Goal: Transaction & Acquisition: Purchase product/service

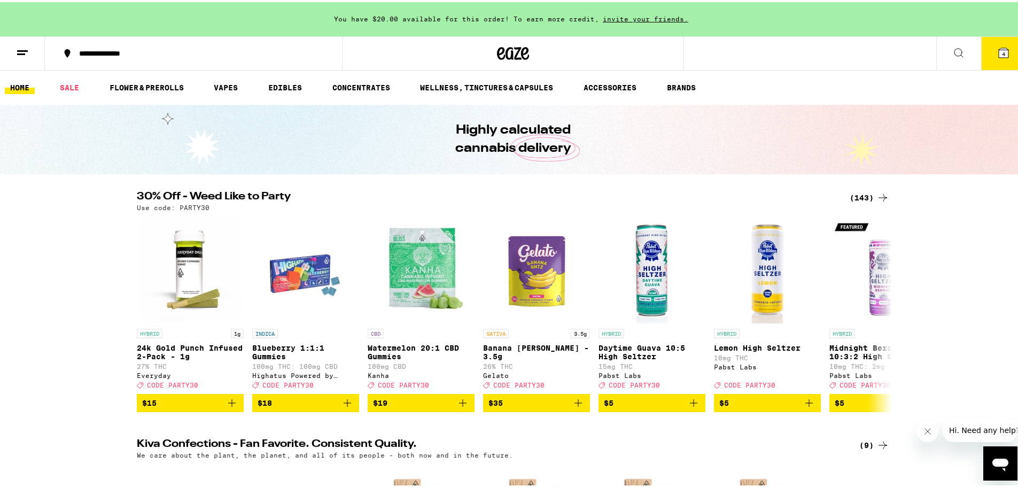
click at [24, 50] on icon at bounding box center [22, 50] width 13 height 13
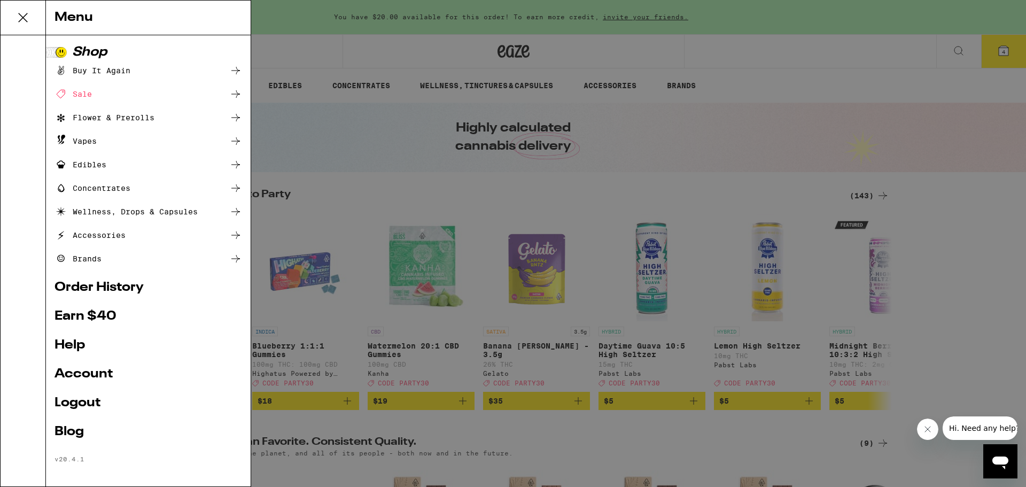
click at [99, 166] on div "Edibles" at bounding box center [80, 164] width 52 height 13
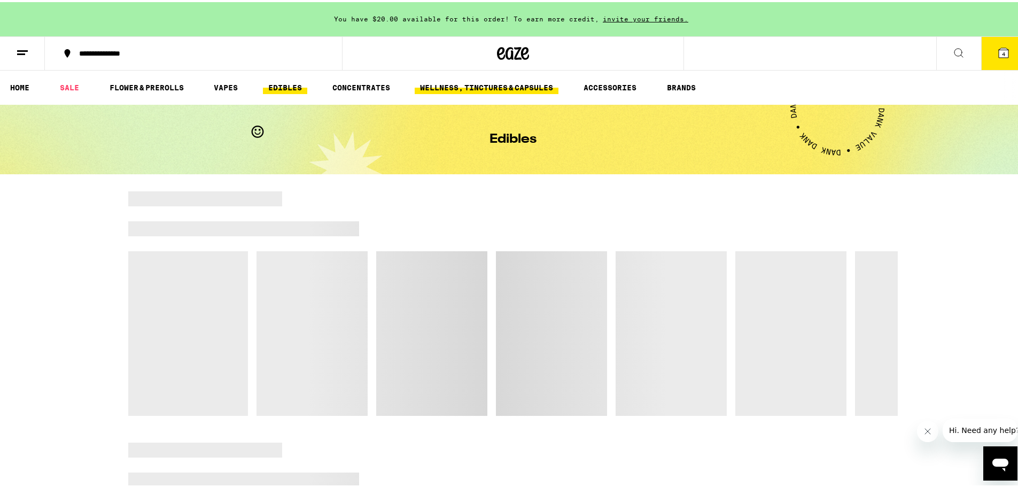
click at [480, 84] on link "WELLNESS, TINCTURES & CAPSULES" at bounding box center [487, 85] width 144 height 13
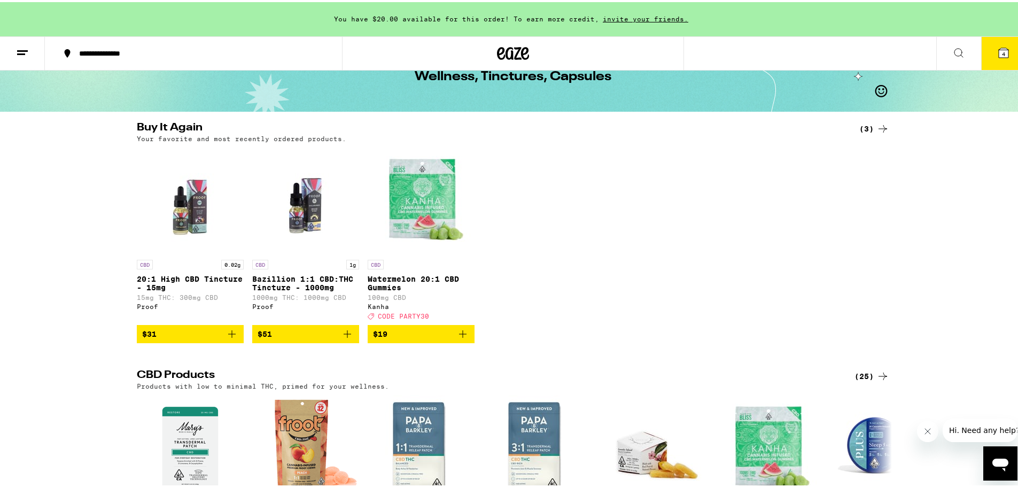
scroll to position [53, 0]
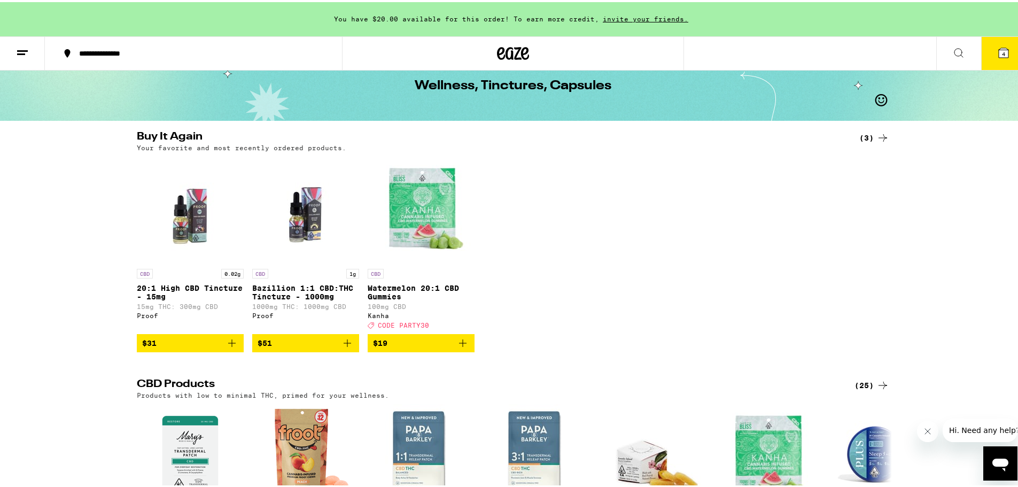
click at [1002, 49] on span "4" at bounding box center [1003, 52] width 3 height 6
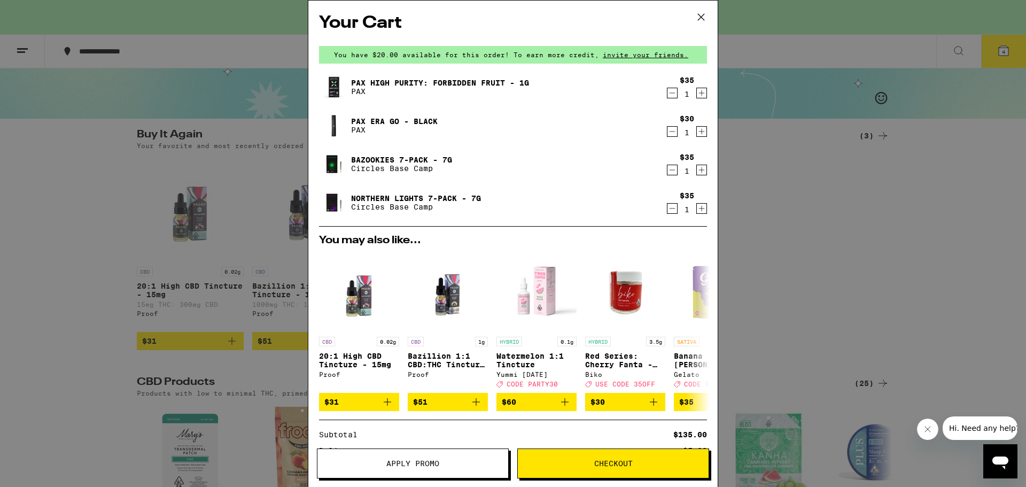
click at [667, 93] on icon "Decrement" at bounding box center [672, 93] width 10 height 13
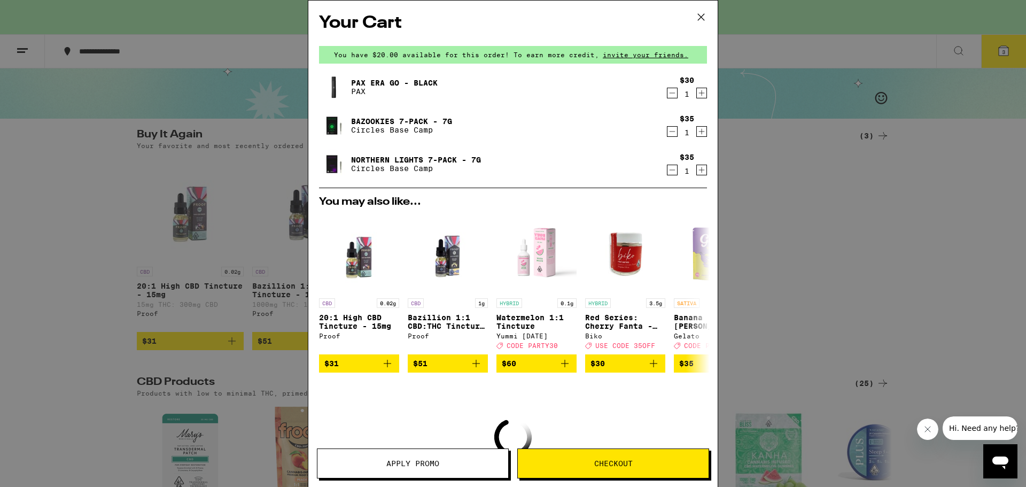
click at [667, 132] on icon "Decrement" at bounding box center [672, 131] width 10 height 13
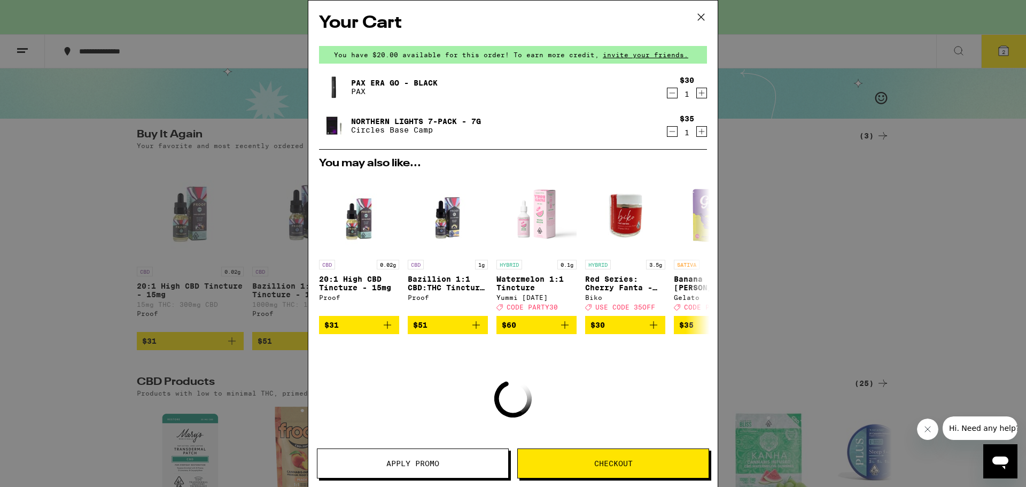
click at [667, 131] on icon "Decrement" at bounding box center [672, 131] width 10 height 13
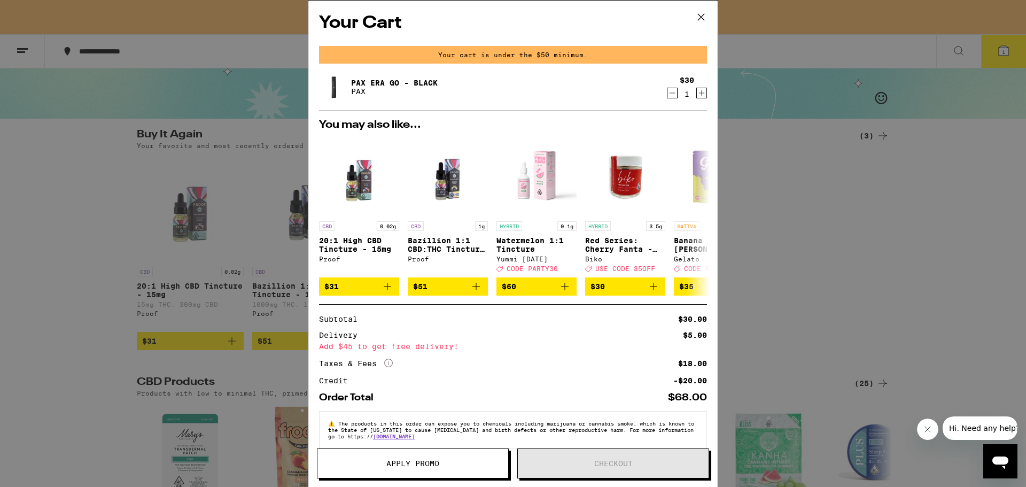
click at [667, 90] on icon "Decrement" at bounding box center [672, 93] width 10 height 13
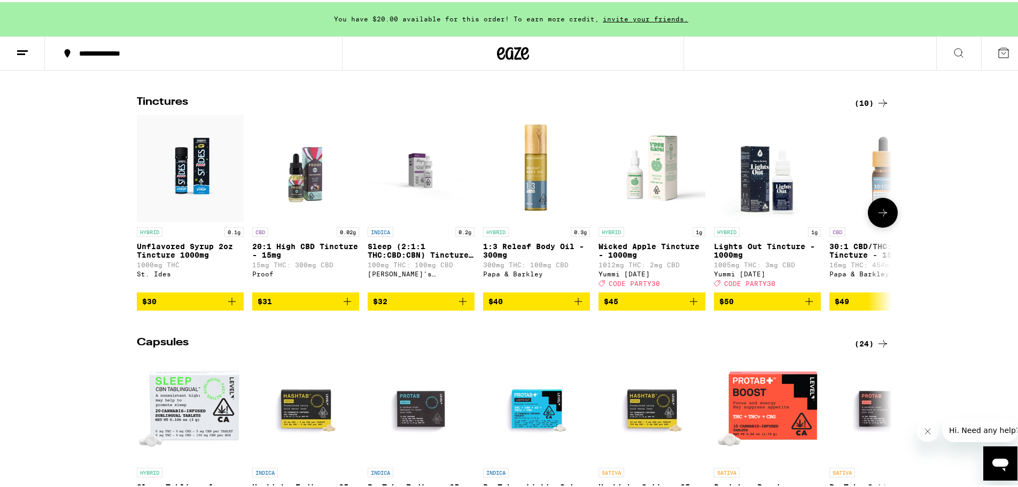
scroll to position [588, 0]
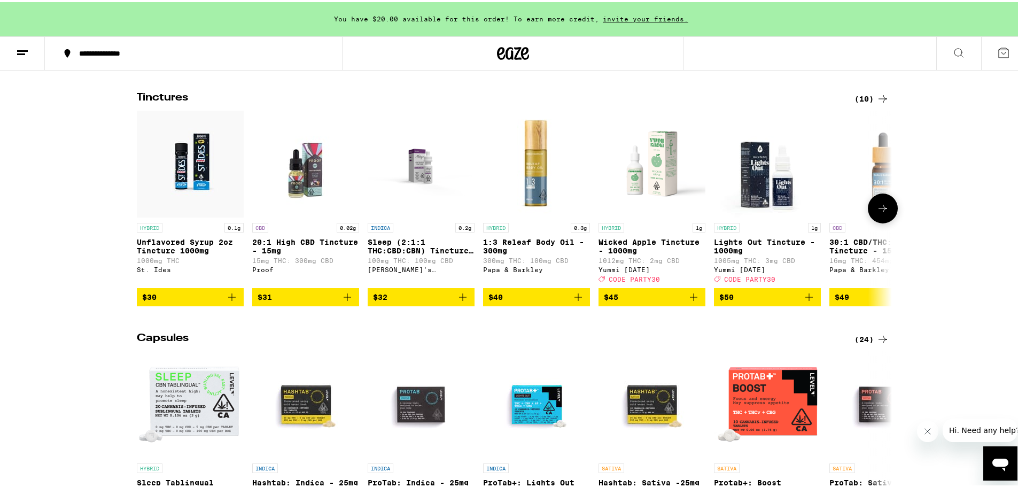
click at [876, 213] on icon at bounding box center [882, 206] width 13 height 13
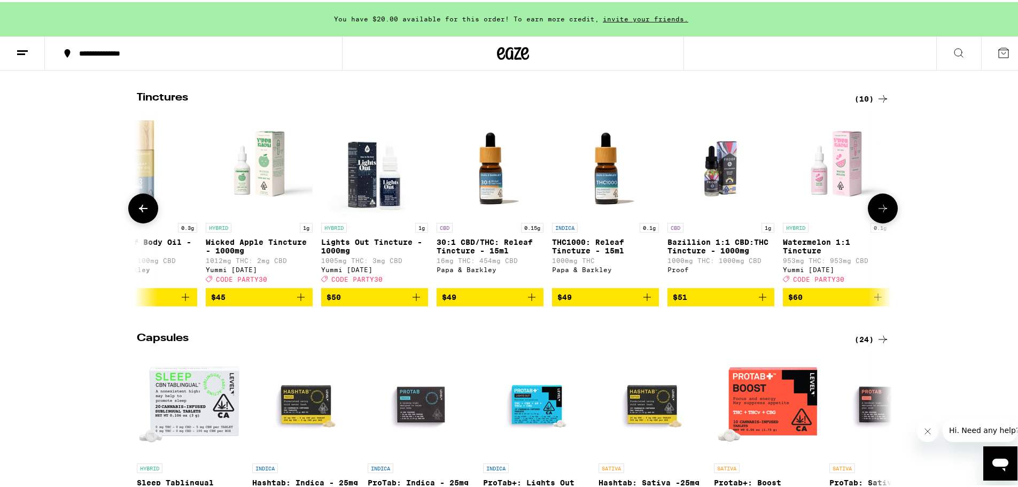
scroll to position [0, 402]
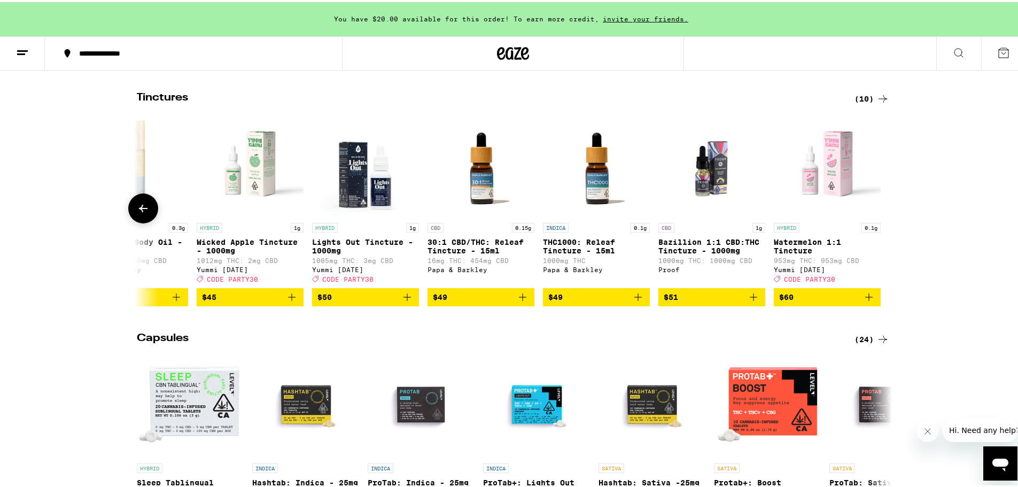
click at [140, 213] on icon at bounding box center [143, 206] width 13 height 13
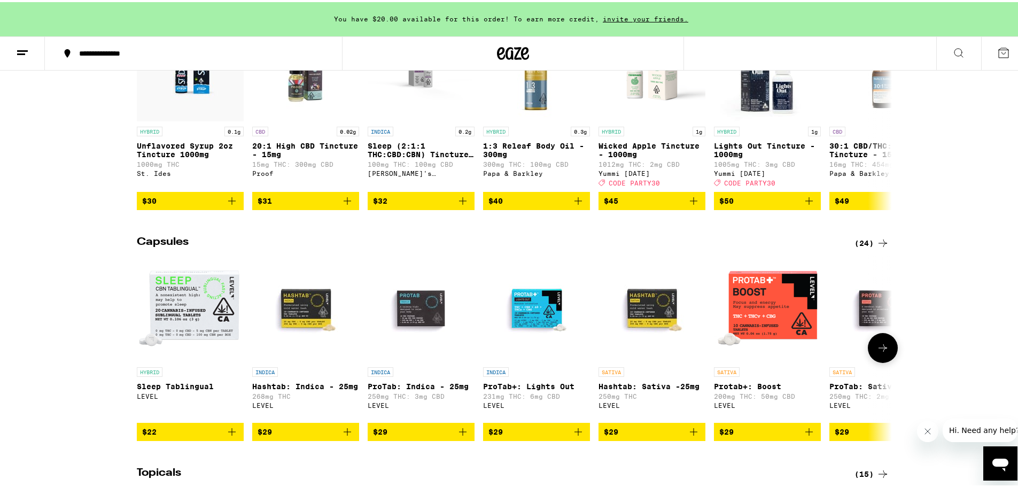
scroll to position [568, 0]
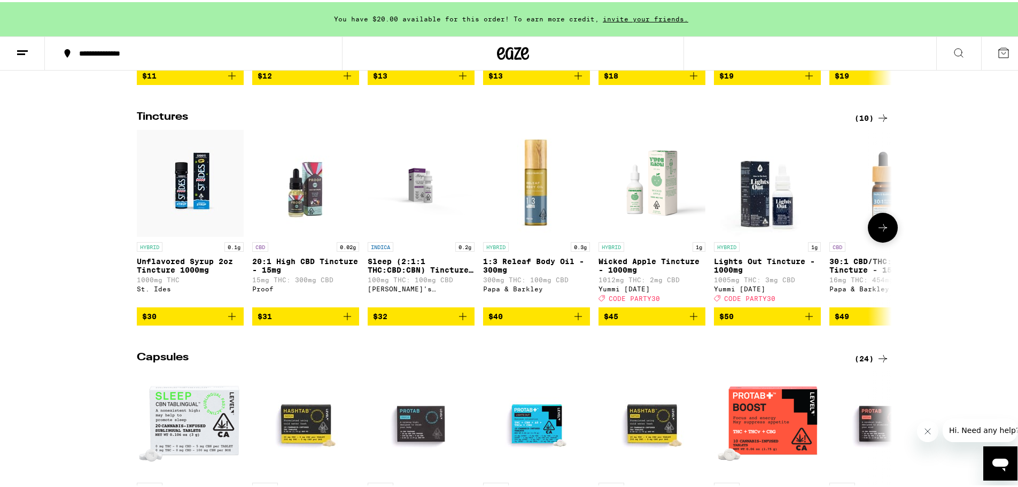
click at [876, 232] on icon at bounding box center [882, 225] width 13 height 13
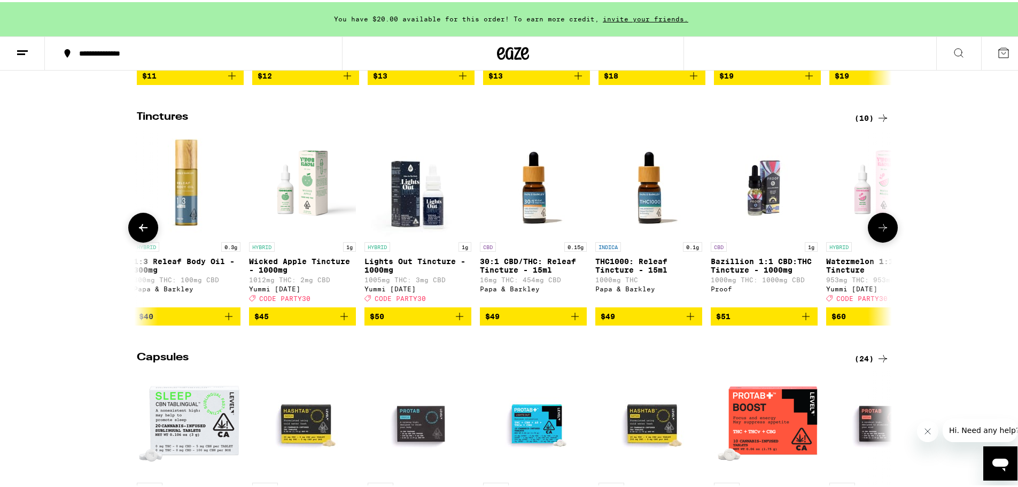
scroll to position [0, 402]
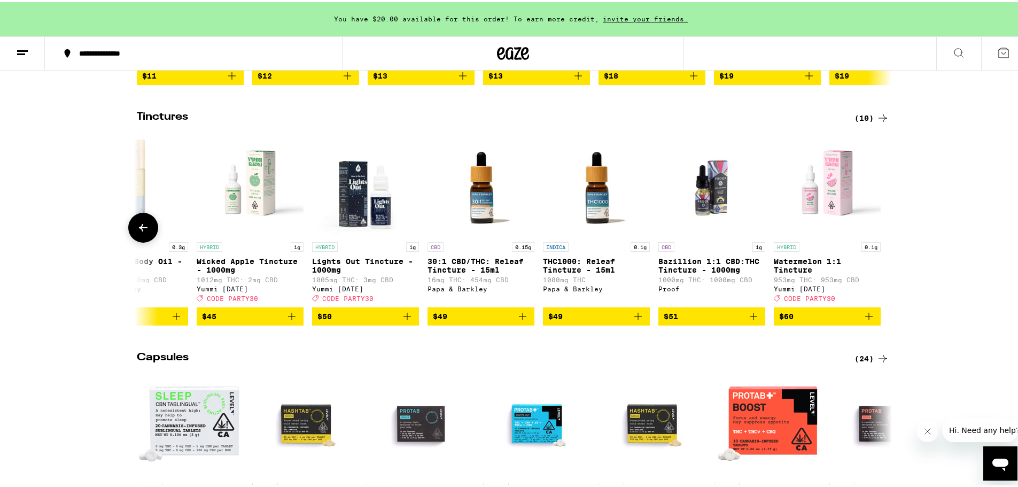
click at [875, 240] on div at bounding box center [883, 225] width 30 height 30
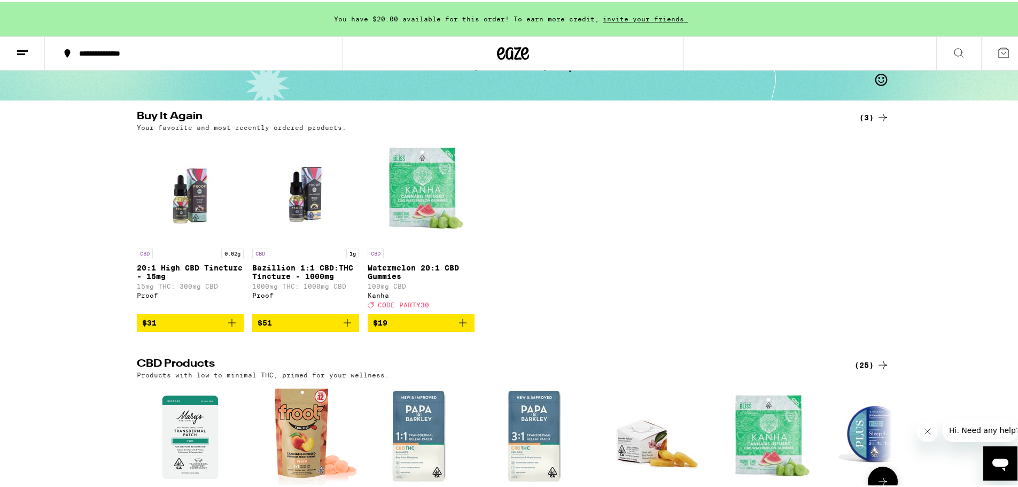
scroll to position [34, 0]
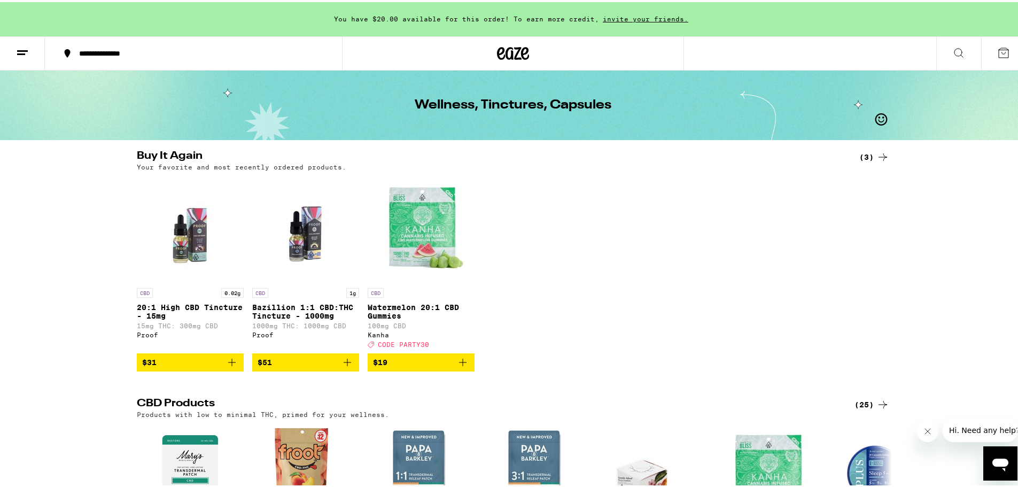
click at [18, 49] on line at bounding box center [22, 49] width 11 height 0
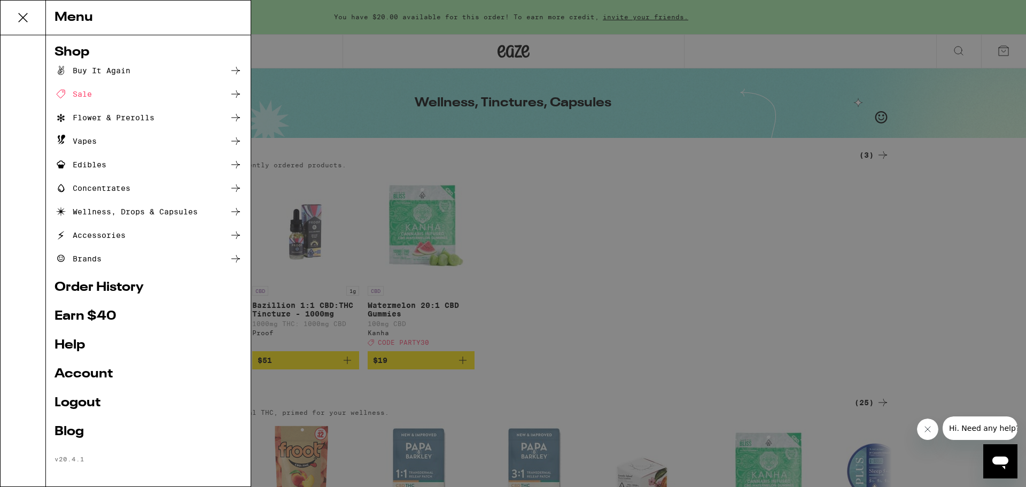
click at [120, 209] on div "Wellness, Drops & Capsules" at bounding box center [125, 211] width 143 height 13
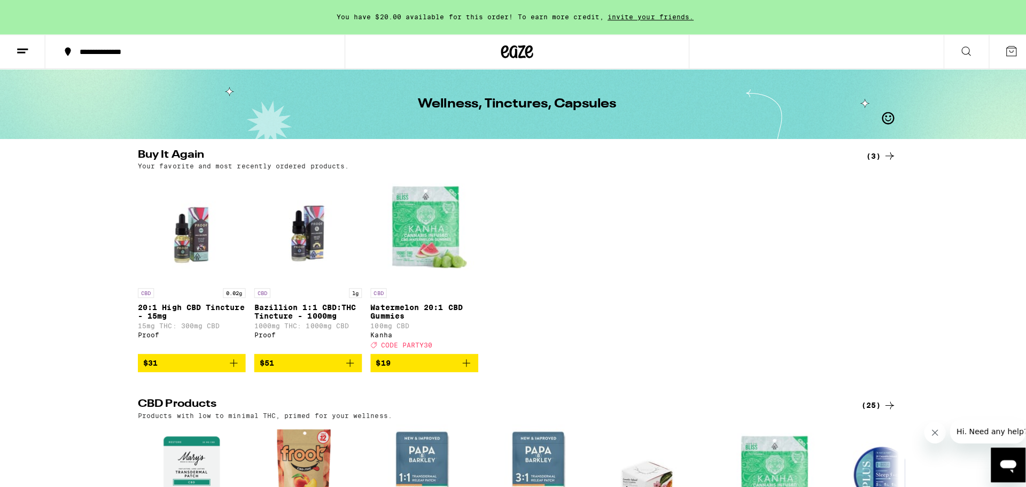
scroll to position [0, 0]
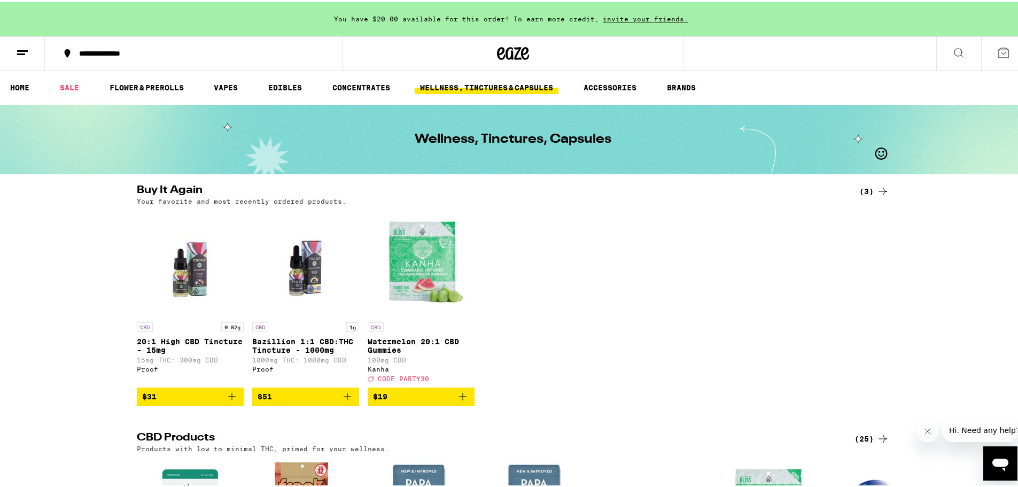
click at [225, 401] on icon "Add to bag" at bounding box center [231, 394] width 13 height 13
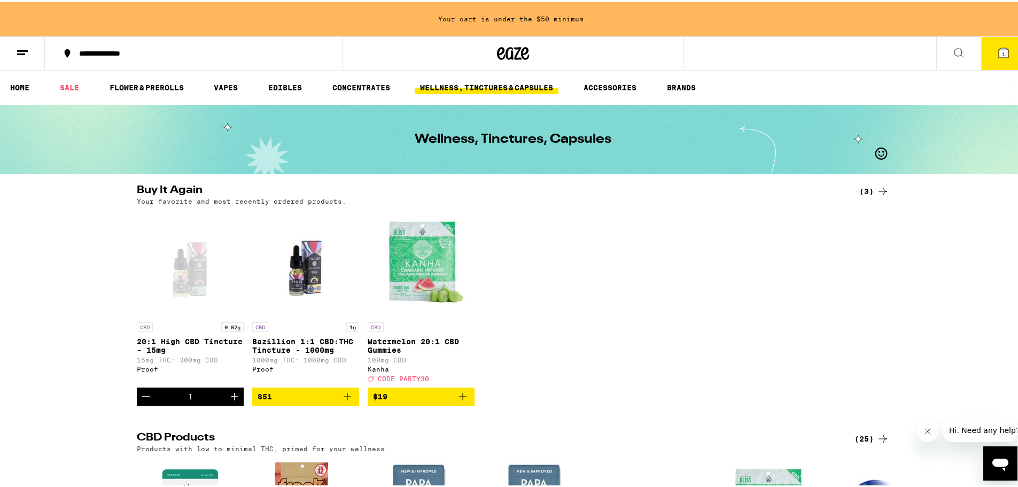
click at [228, 401] on icon "Increment" at bounding box center [234, 394] width 13 height 13
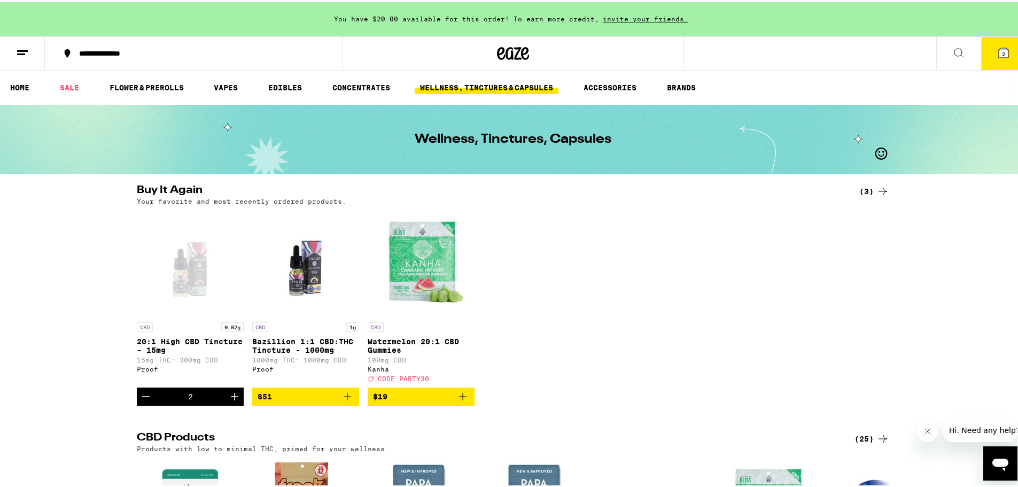
click at [228, 401] on icon "Increment" at bounding box center [234, 394] width 13 height 13
click at [456, 401] on icon "Add to bag" at bounding box center [462, 394] width 13 height 13
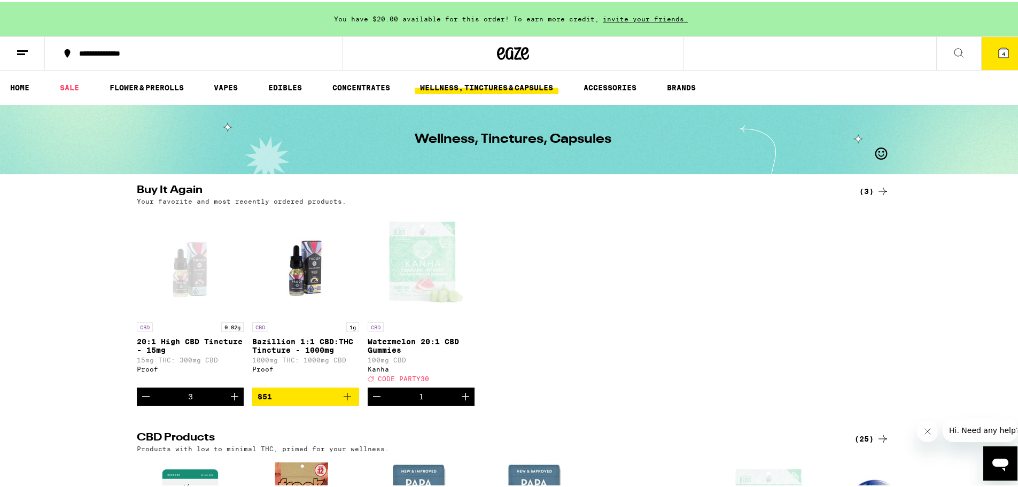
click at [459, 401] on icon "Increment" at bounding box center [465, 394] width 13 height 13
click at [417, 380] on span "CODE PARTY30" at bounding box center [403, 376] width 51 height 7
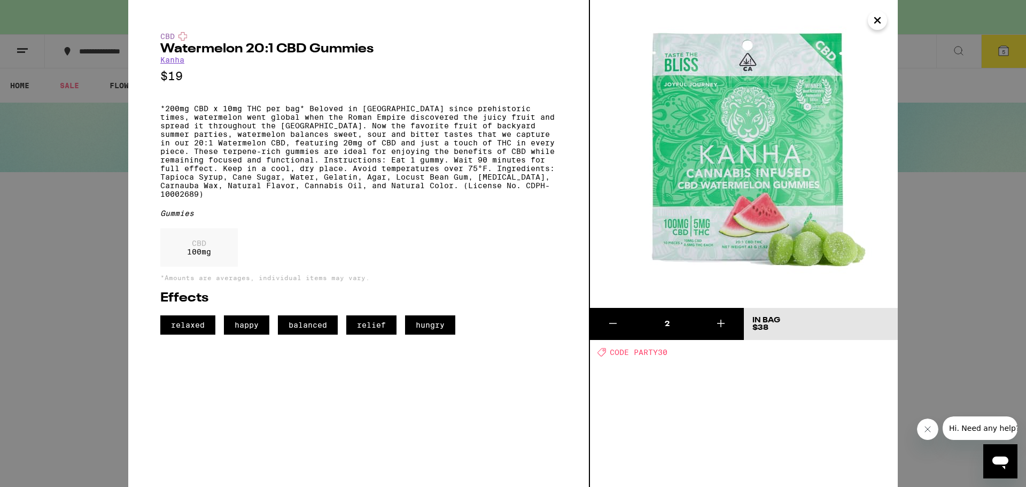
click at [95, 244] on div "CBD Watermelon 20:1 CBD Gummies Kanha $19 *200mg CBD x 10mg THC per bag* Belove…" at bounding box center [513, 243] width 1026 height 487
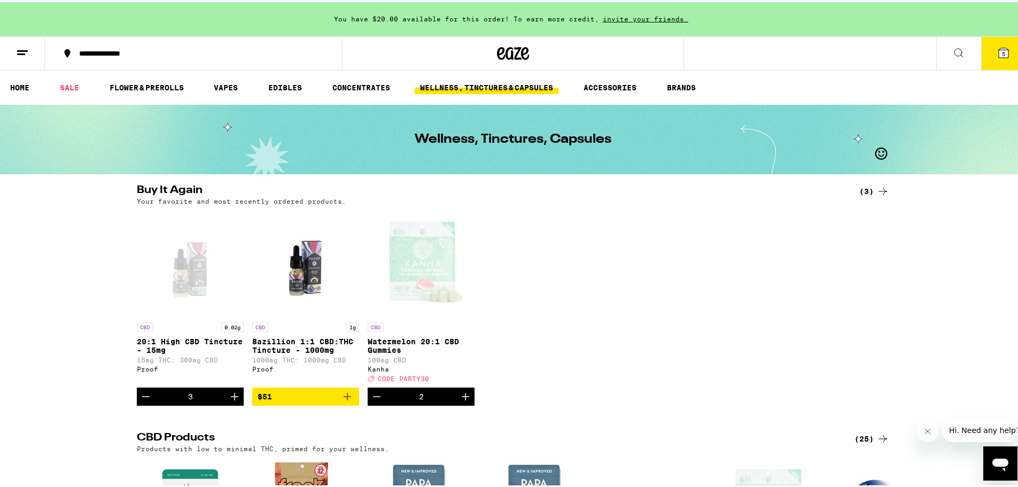
click at [998, 46] on icon at bounding box center [1003, 51] width 10 height 10
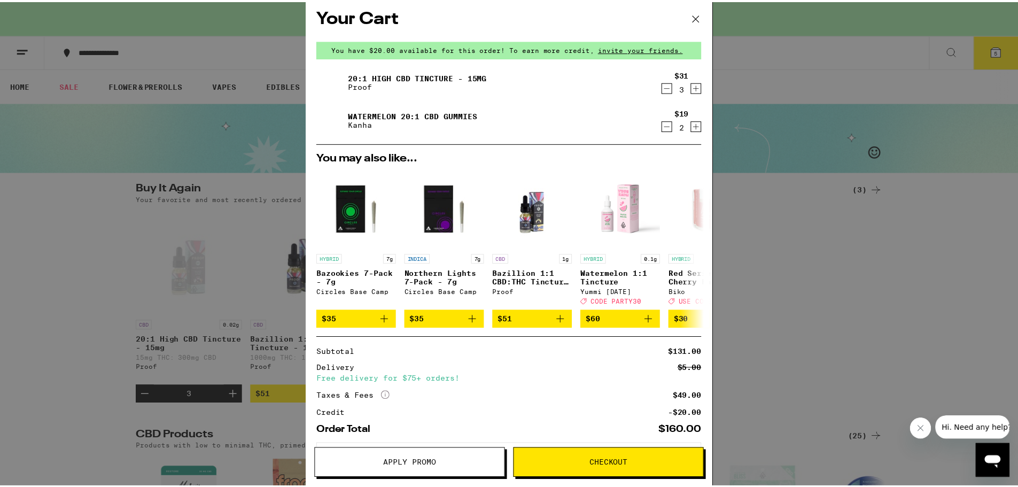
scroll to position [59, 0]
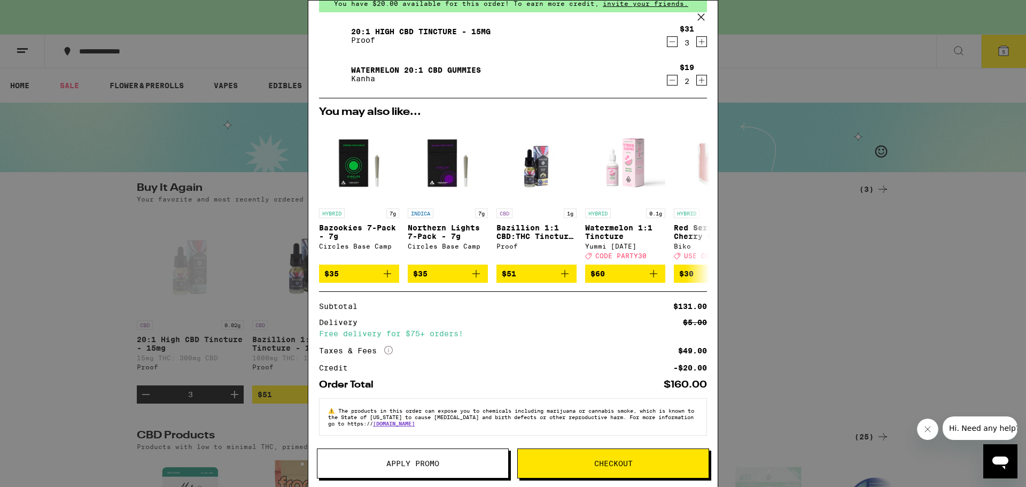
click at [419, 467] on span "Apply Promo" at bounding box center [412, 462] width 53 height 7
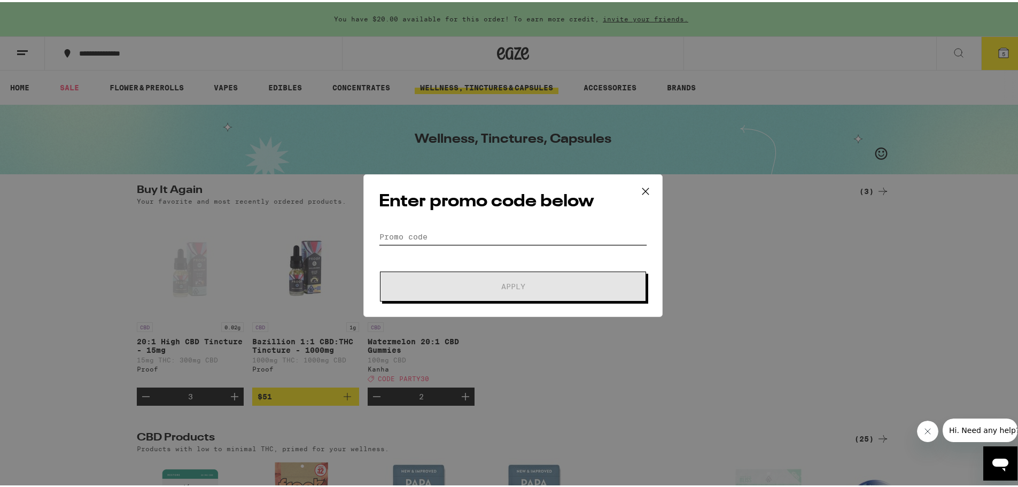
click at [443, 237] on input "Promo Code" at bounding box center [513, 235] width 268 height 16
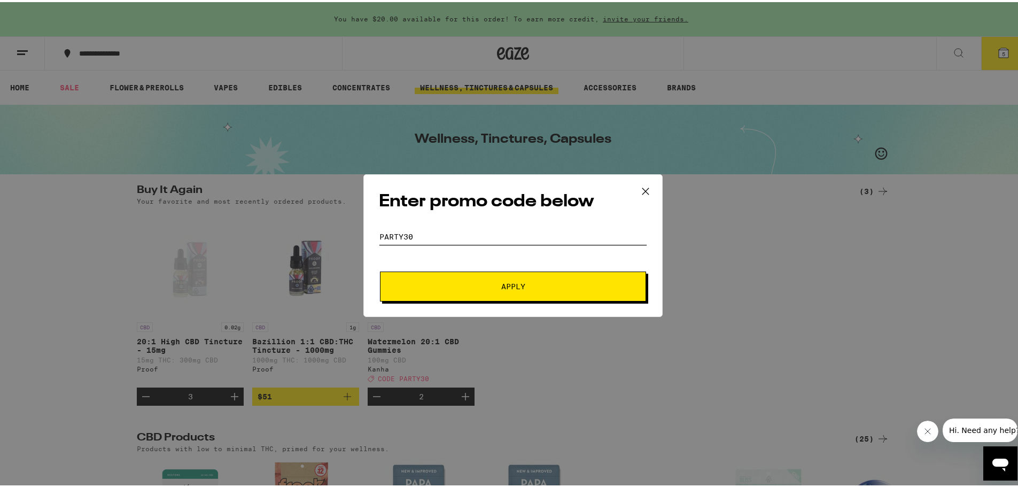
type input "party30"
click at [520, 288] on span "Apply" at bounding box center [513, 283] width 24 height 7
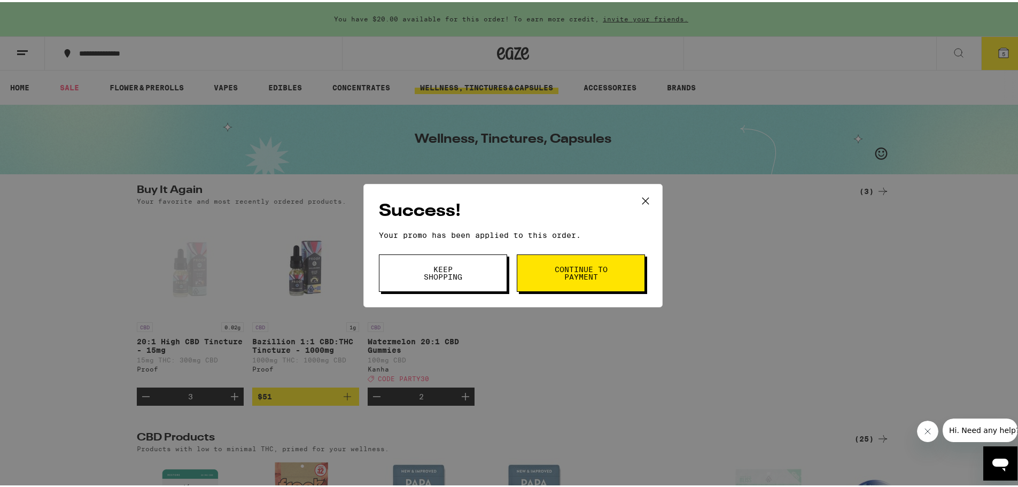
click at [568, 270] on span "Continue to payment" at bounding box center [580, 270] width 54 height 15
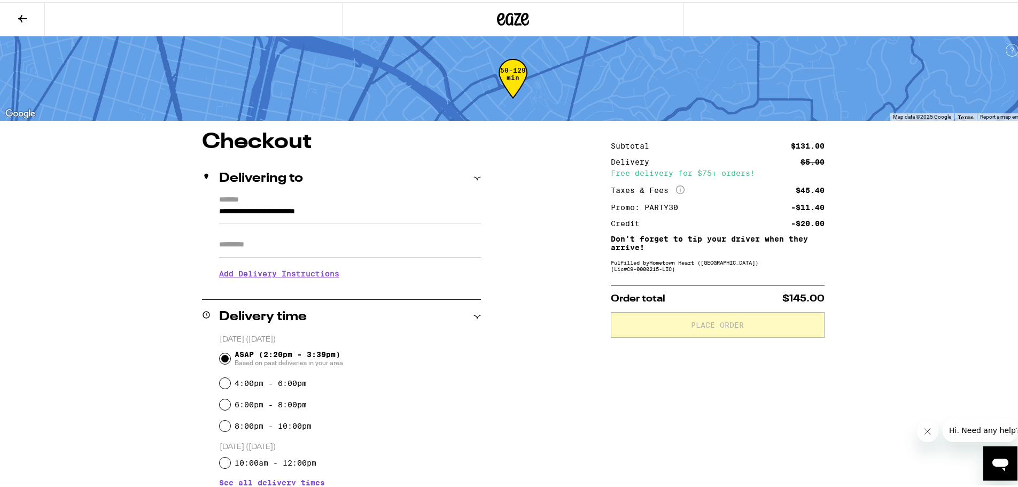
click at [247, 251] on input "Apt/Suite" at bounding box center [350, 243] width 262 height 26
type input "****"
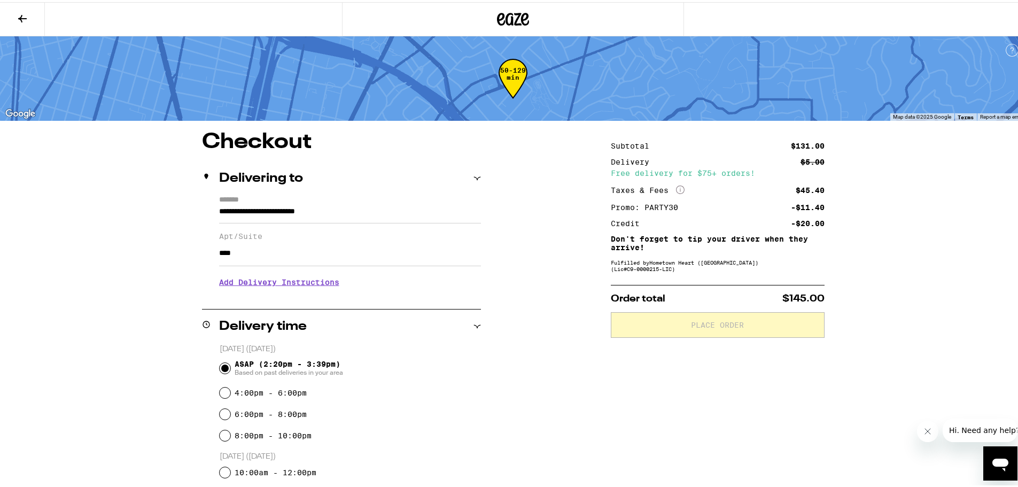
click at [275, 280] on h3 "Add Delivery Instructions" at bounding box center [350, 280] width 262 height 25
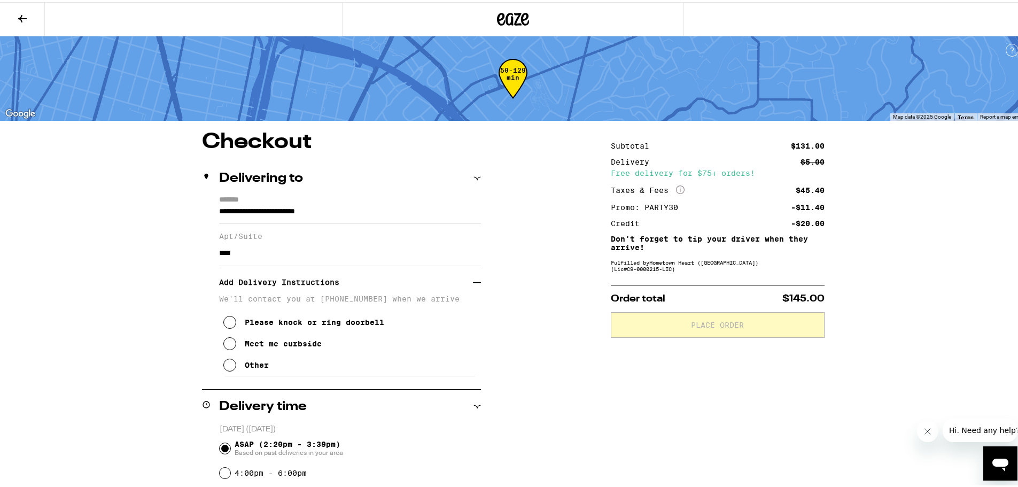
click at [227, 326] on icon at bounding box center [229, 320] width 13 height 13
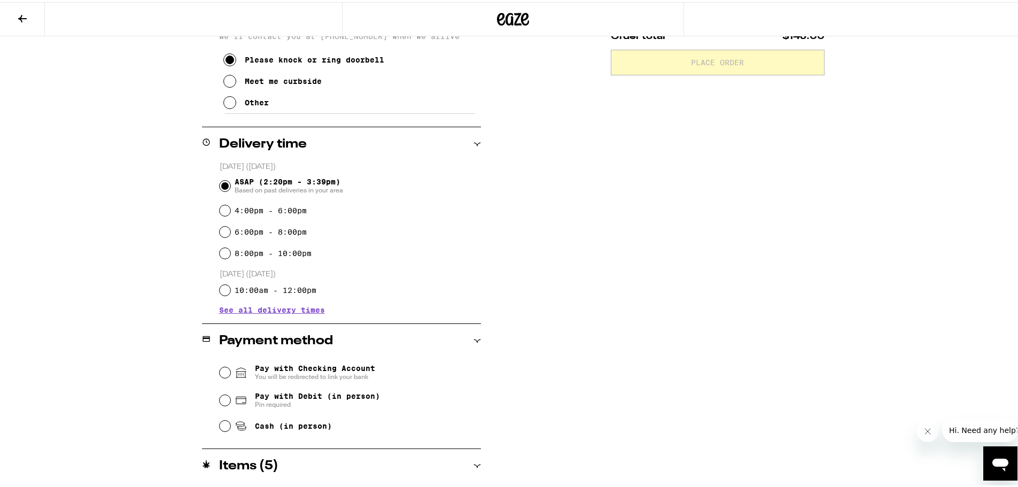
scroll to position [321, 0]
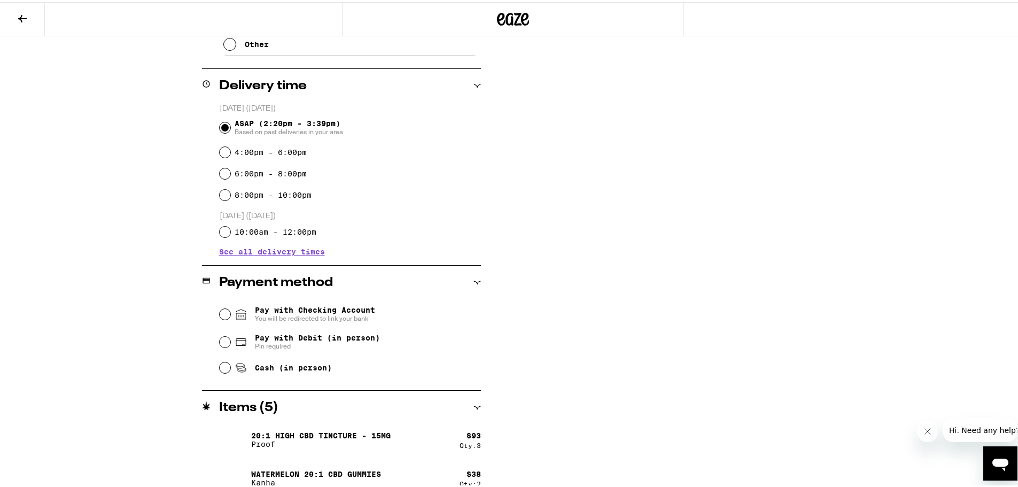
click at [291, 336] on span "Pay with Debit (in person)" at bounding box center [317, 335] width 125 height 9
click at [230, 336] on input "Pay with Debit (in person) Pin required" at bounding box center [225, 339] width 11 height 11
radio input "true"
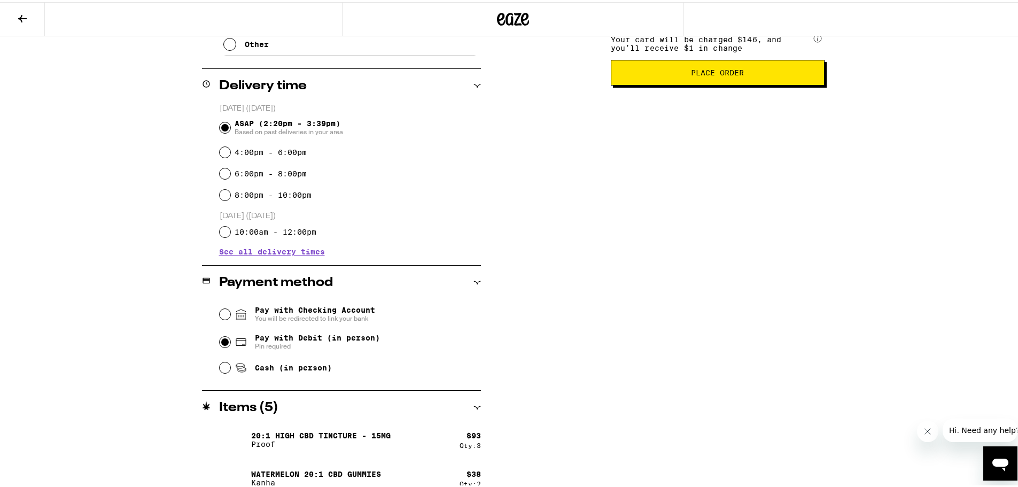
click at [715, 68] on button "Place Order" at bounding box center [718, 71] width 214 height 26
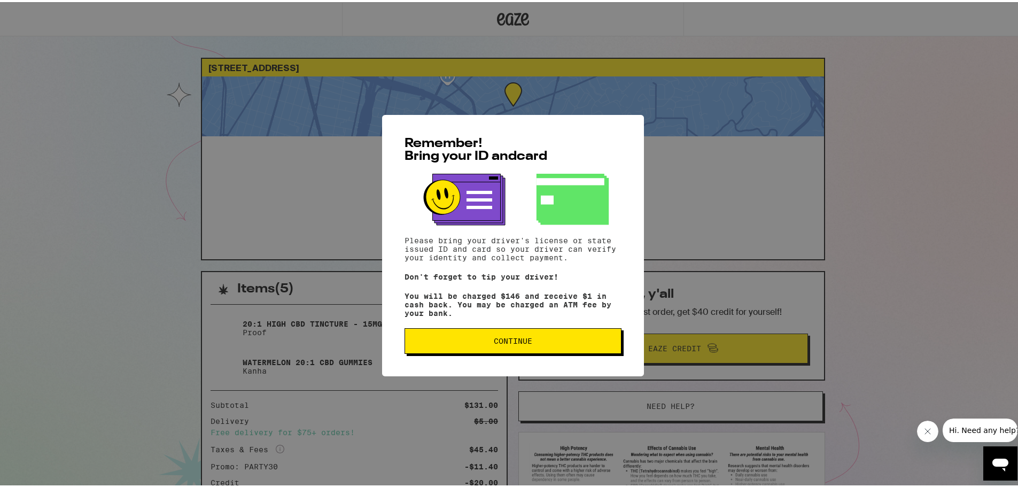
click at [486, 340] on span "Continue" at bounding box center [512, 338] width 199 height 7
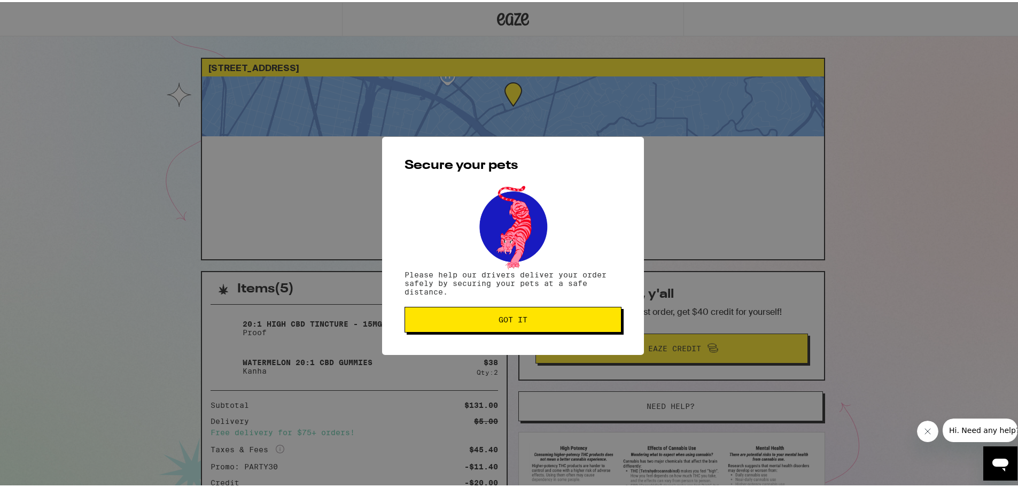
click at [500, 314] on span "Got it" at bounding box center [512, 317] width 29 height 7
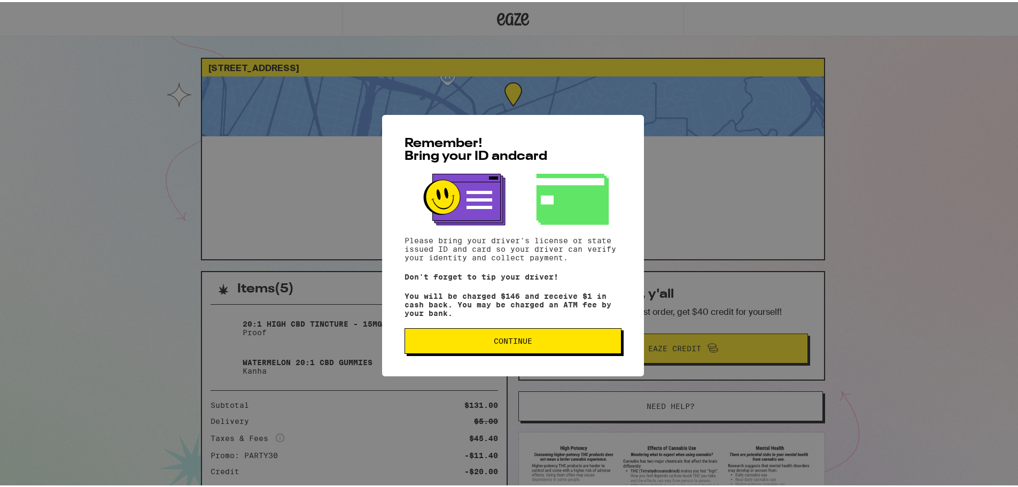
click at [529, 338] on button "Continue" at bounding box center [512, 339] width 217 height 26
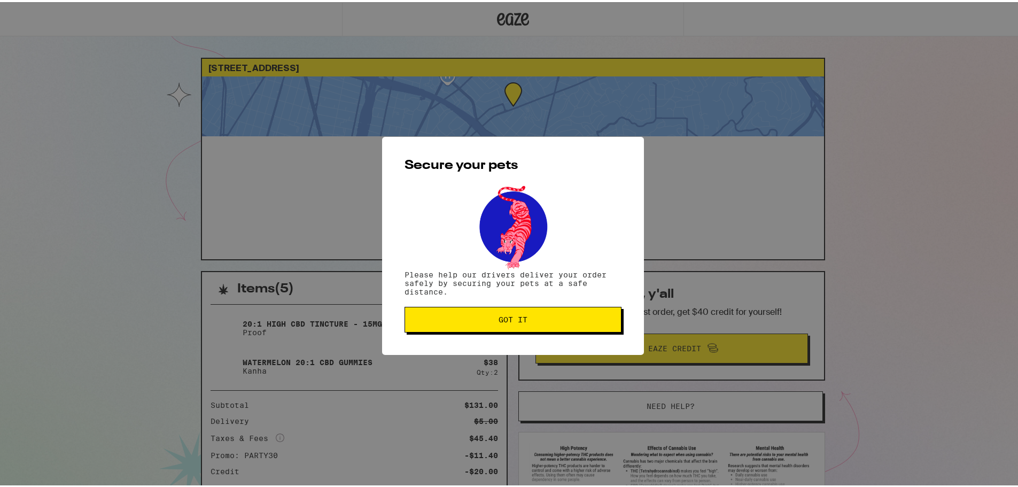
click at [529, 315] on span "Got it" at bounding box center [512, 317] width 199 height 7
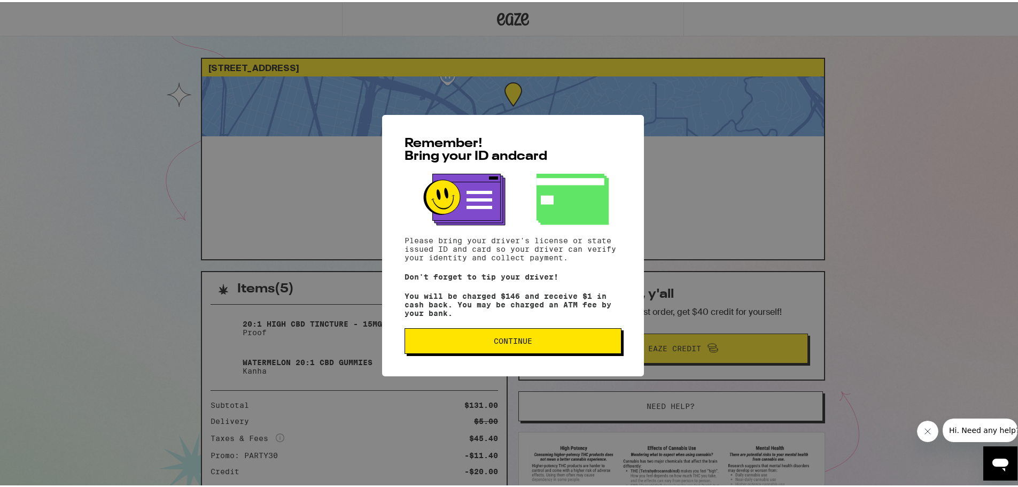
click at [524, 340] on span "Continue" at bounding box center [513, 338] width 38 height 7
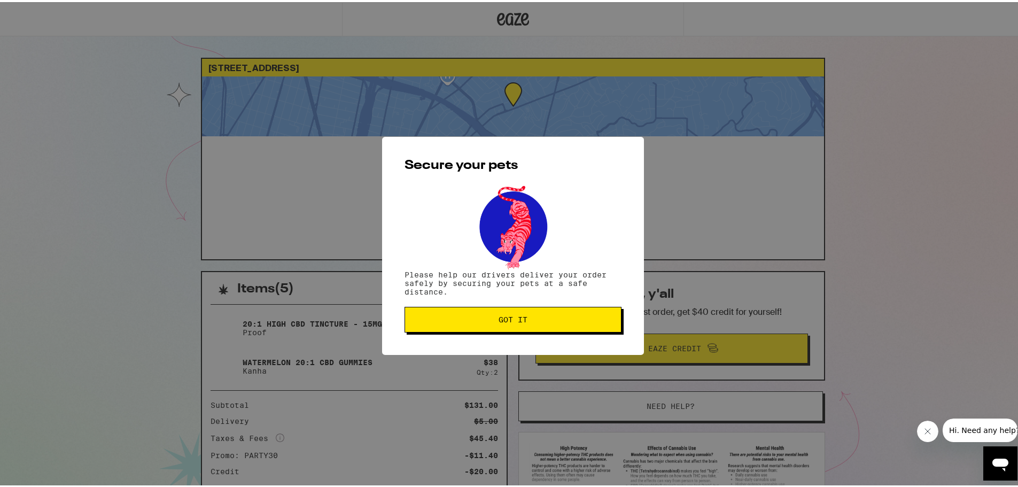
click at [532, 317] on span "Got it" at bounding box center [512, 317] width 199 height 7
